Goal: Task Accomplishment & Management: Use online tool/utility

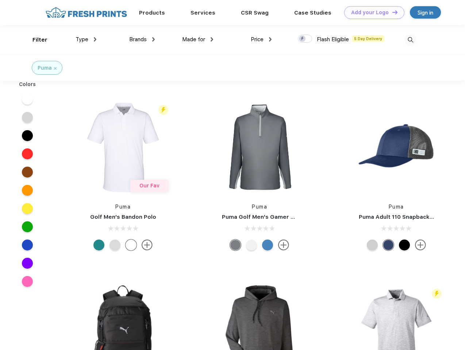
scroll to position [0, 0]
click at [372, 12] on link "Add your Logo Design Tool" at bounding box center [374, 12] width 60 height 13
click at [0, 0] on div "Design Tool" at bounding box center [0, 0] width 0 height 0
click at [392, 12] on link "Add your Logo Design Tool" at bounding box center [374, 12] width 60 height 13
click at [35, 40] on div "Filter" at bounding box center [39, 40] width 15 height 8
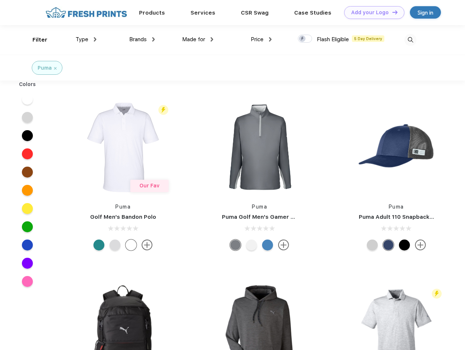
click at [86, 39] on span "Type" at bounding box center [82, 39] width 13 height 7
click at [142, 39] on span "Brands" at bounding box center [138, 39] width 18 height 7
click at [198, 39] on span "Made for" at bounding box center [193, 39] width 23 height 7
click at [261, 39] on span "Price" at bounding box center [257, 39] width 13 height 7
click at [305, 39] on div at bounding box center [305, 39] width 14 height 8
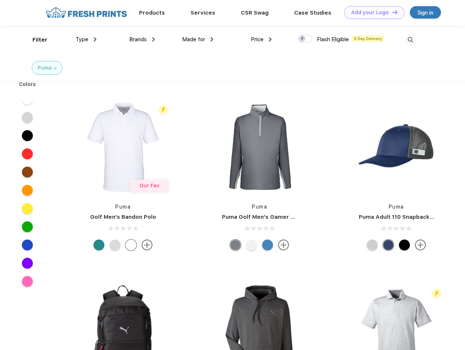
click at [303, 39] on input "checkbox" at bounding box center [300, 36] width 5 height 5
click at [410, 40] on img at bounding box center [410, 40] width 12 height 12
